Goal: Task Accomplishment & Management: Use online tool/utility

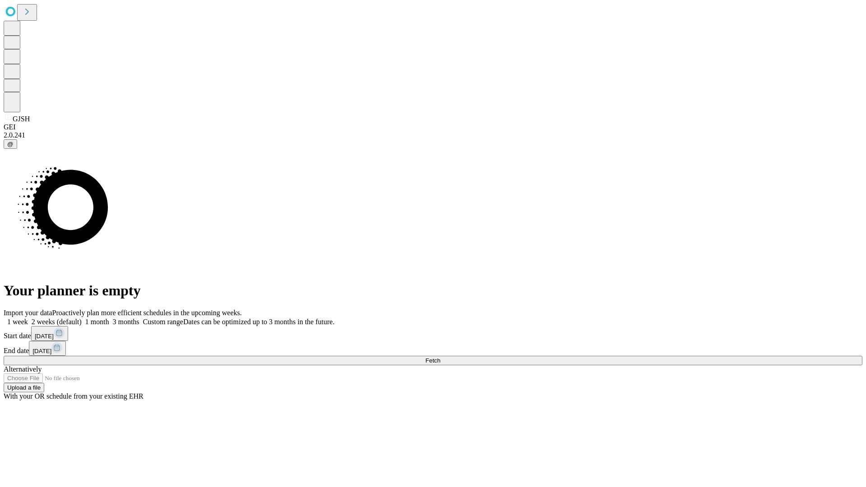
click at [82, 318] on label "2 weeks (default)" at bounding box center [55, 322] width 54 height 8
click at [440, 357] on span "Fetch" at bounding box center [432, 360] width 15 height 7
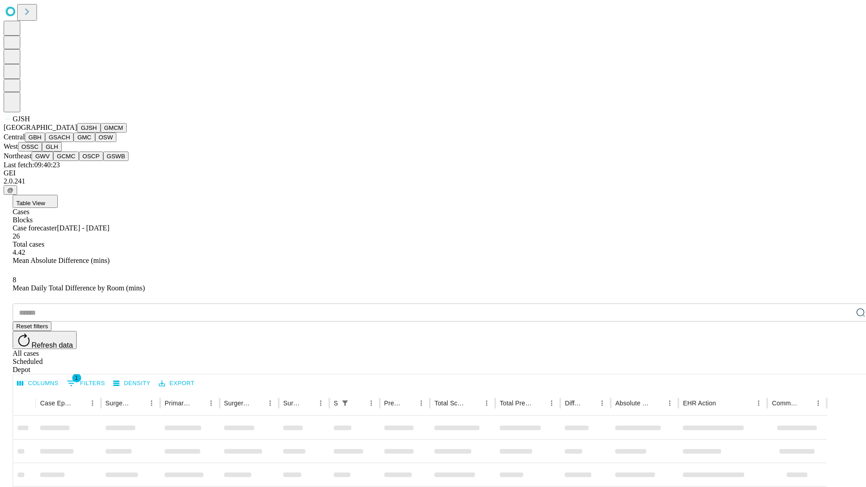
click at [101, 133] on button "GMCM" at bounding box center [114, 127] width 26 height 9
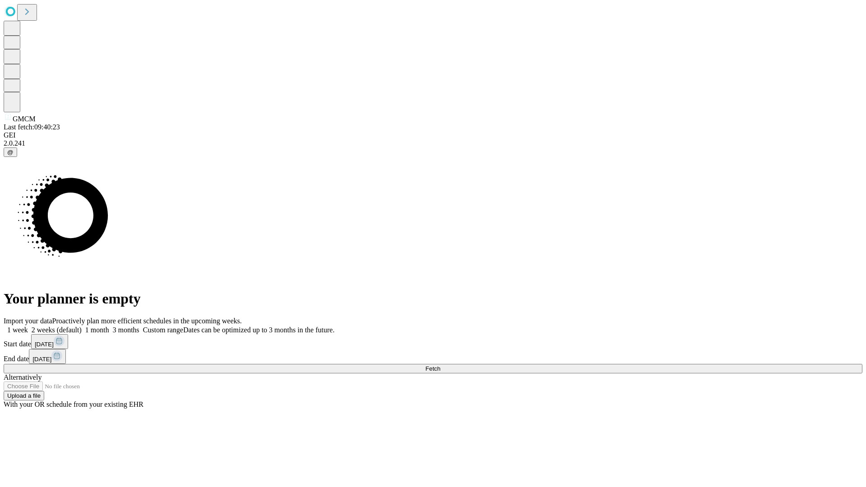
click at [82, 326] on label "2 weeks (default)" at bounding box center [55, 330] width 54 height 8
click at [440, 365] on span "Fetch" at bounding box center [432, 368] width 15 height 7
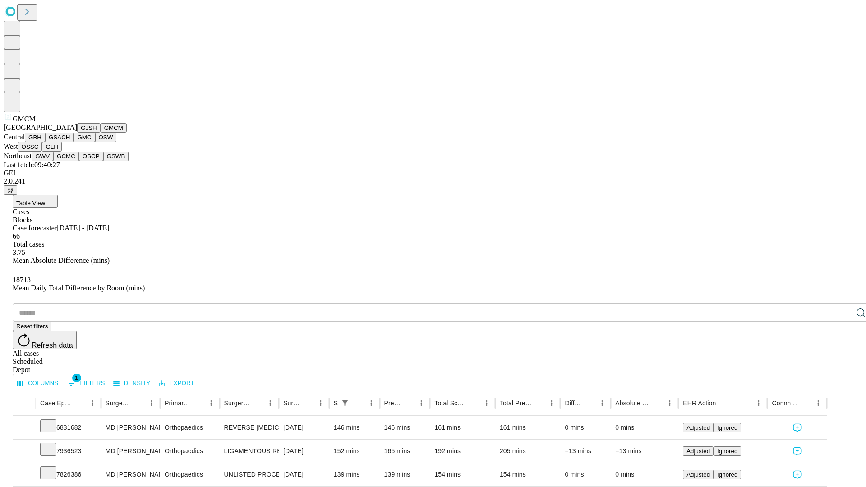
click at [45, 142] on button "GBH" at bounding box center [35, 137] width 20 height 9
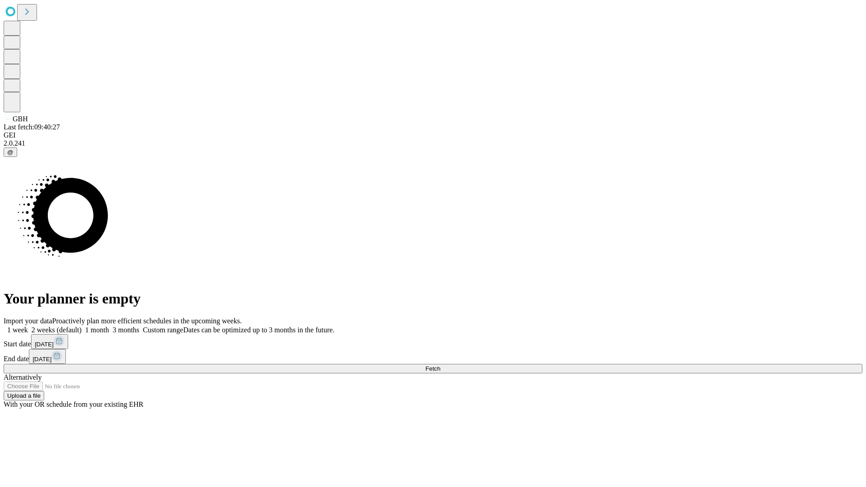
click at [82, 326] on label "2 weeks (default)" at bounding box center [55, 330] width 54 height 8
click at [440, 365] on span "Fetch" at bounding box center [432, 368] width 15 height 7
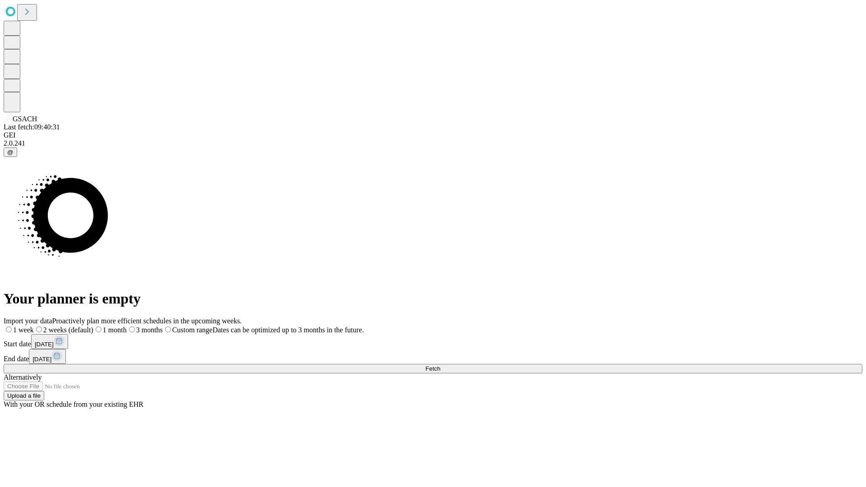
click at [93, 326] on label "2 weeks (default)" at bounding box center [64, 330] width 60 height 8
click at [440, 365] on span "Fetch" at bounding box center [432, 368] width 15 height 7
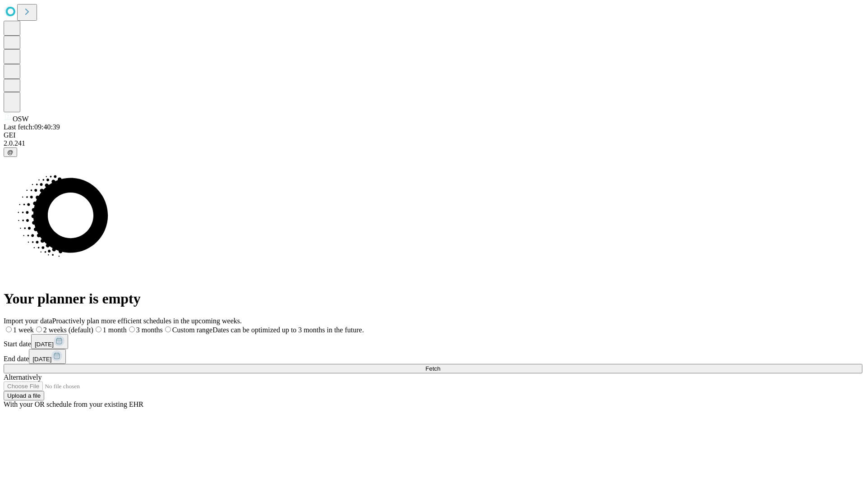
click at [440, 365] on span "Fetch" at bounding box center [432, 368] width 15 height 7
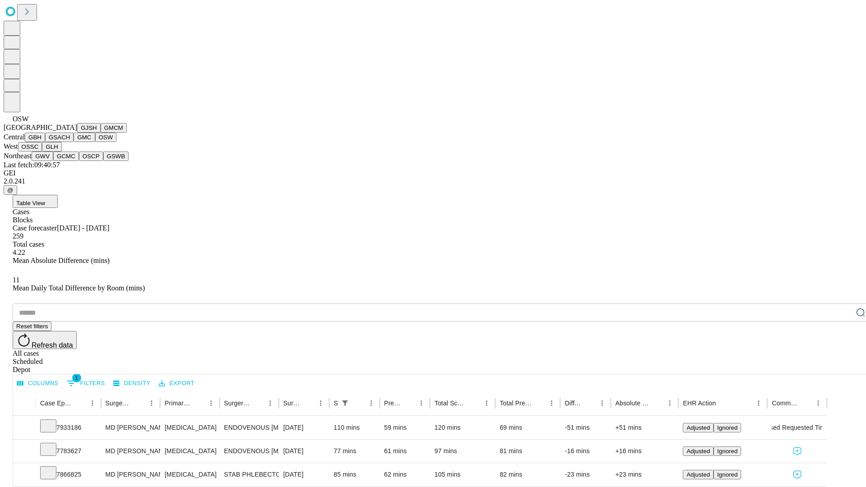
click at [42, 152] on button "OSSC" at bounding box center [30, 146] width 24 height 9
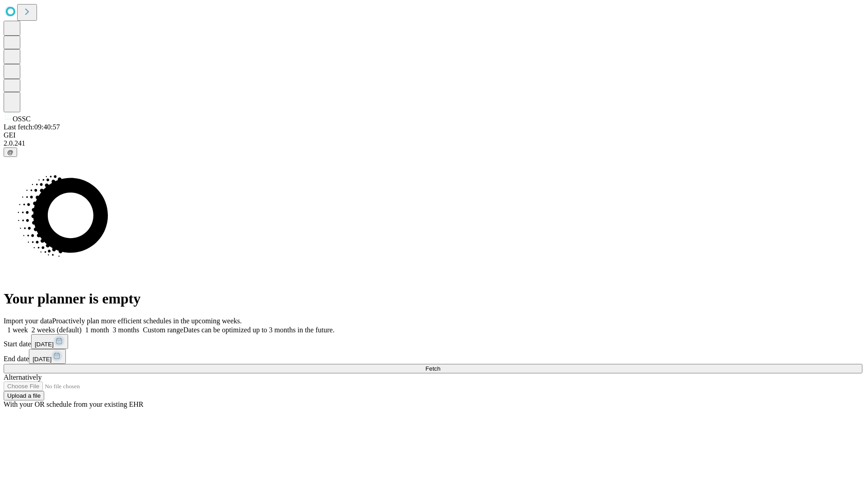
click at [82, 326] on label "2 weeks (default)" at bounding box center [55, 330] width 54 height 8
click at [440, 365] on span "Fetch" at bounding box center [432, 368] width 15 height 7
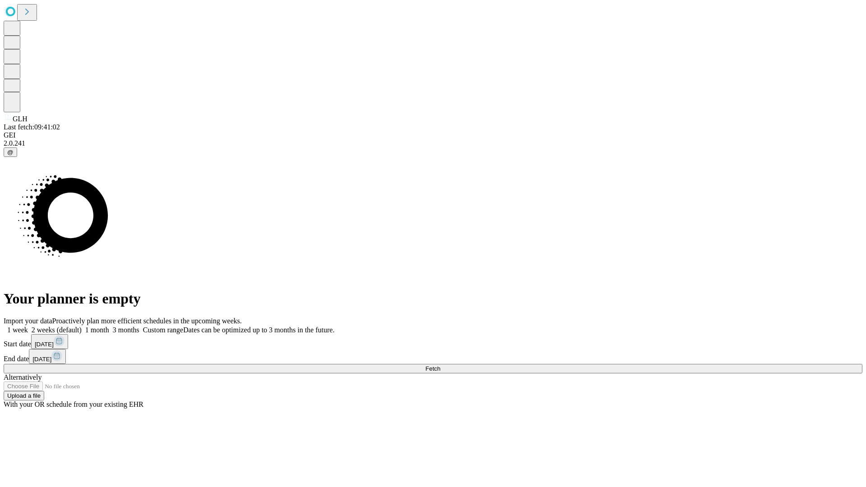
click at [82, 326] on label "2 weeks (default)" at bounding box center [55, 330] width 54 height 8
click at [440, 365] on span "Fetch" at bounding box center [432, 368] width 15 height 7
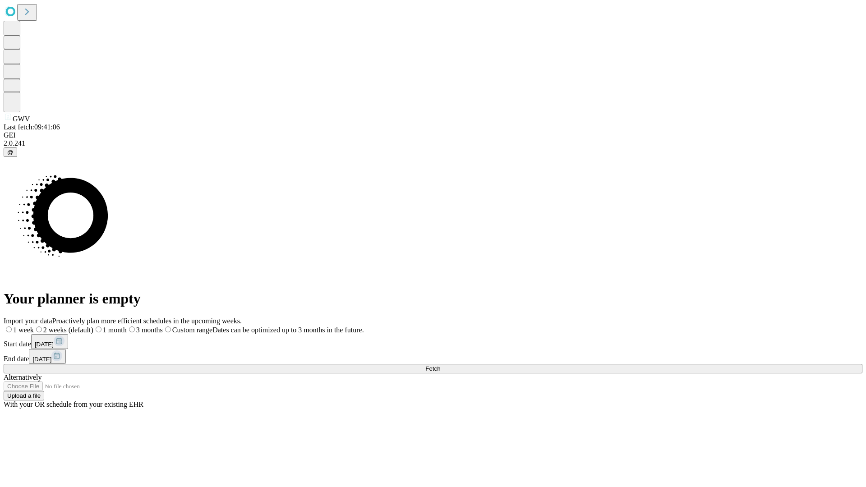
click at [440, 365] on span "Fetch" at bounding box center [432, 368] width 15 height 7
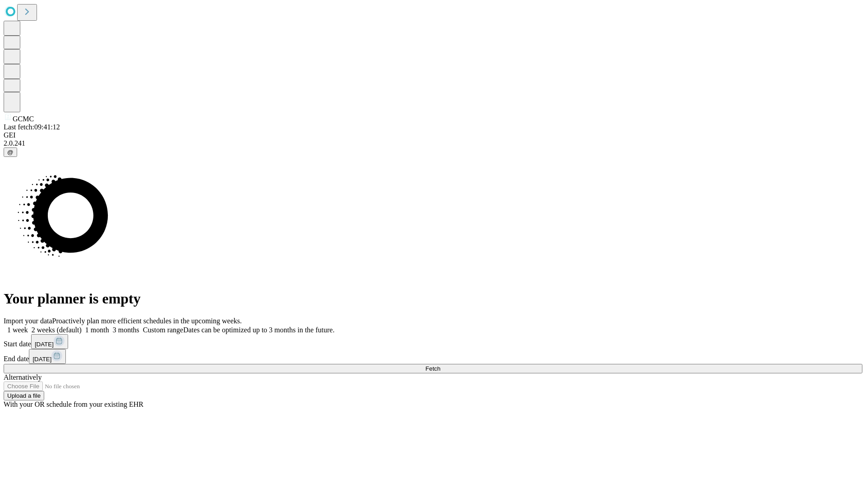
click at [82, 326] on label "2 weeks (default)" at bounding box center [55, 330] width 54 height 8
click at [440, 365] on span "Fetch" at bounding box center [432, 368] width 15 height 7
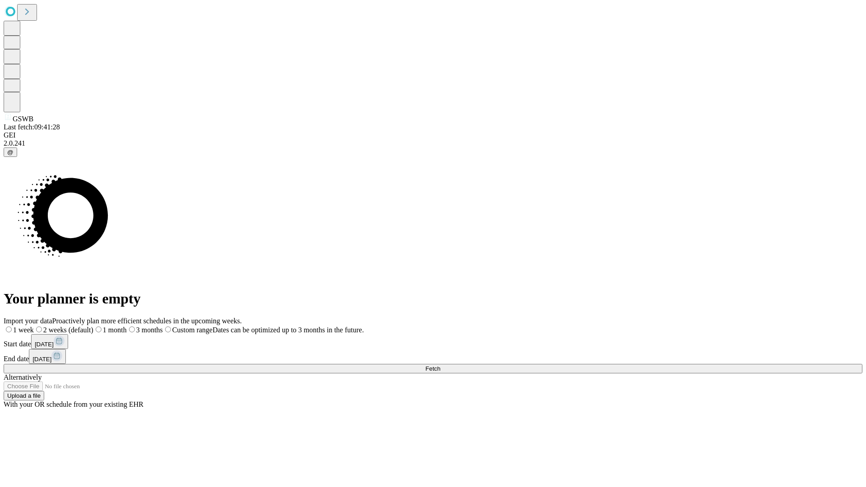
click at [440, 365] on span "Fetch" at bounding box center [432, 368] width 15 height 7
